Goal: Obtain resource: Download file/media

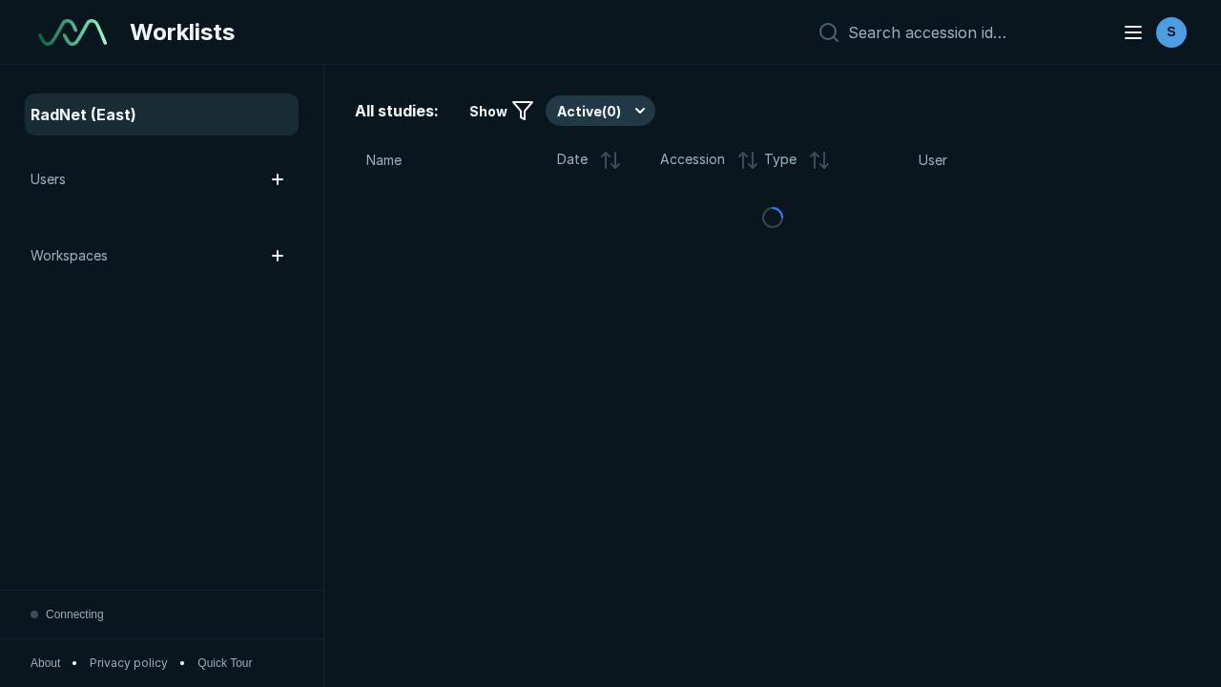
scroll to position [5211, 7949]
